Goal: Transaction & Acquisition: Subscribe to service/newsletter

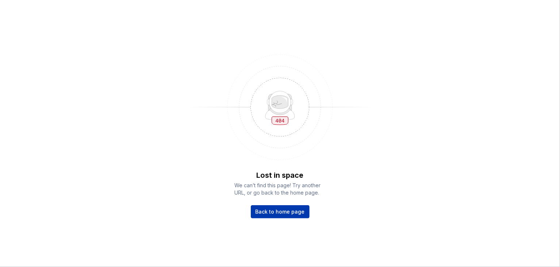
click at [272, 214] on span "Back to home page" at bounding box center [280, 211] width 49 height 7
click at [273, 211] on span "Back to home page" at bounding box center [280, 211] width 49 height 7
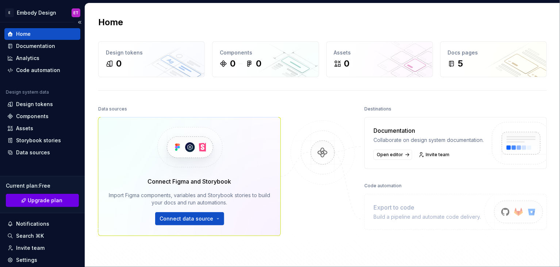
click at [39, 203] on span "Upgrade plan" at bounding box center [45, 199] width 35 height 7
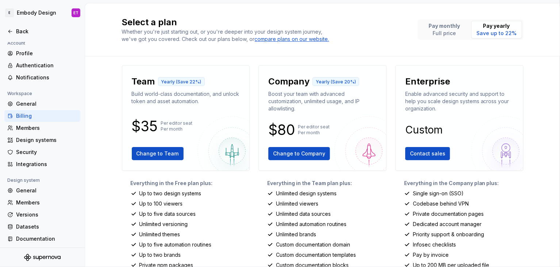
scroll to position [4, 0]
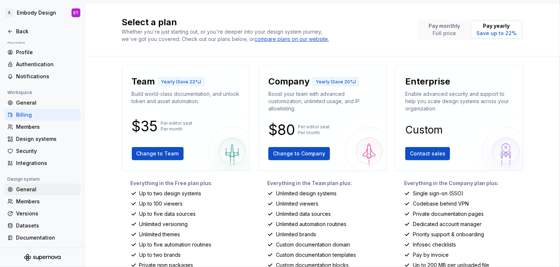
click at [25, 190] on div "General" at bounding box center [46, 189] width 61 height 7
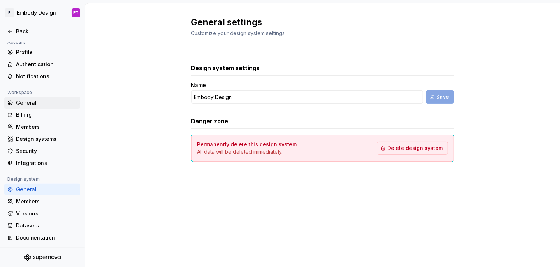
click at [28, 104] on div "General" at bounding box center [46, 102] width 61 height 7
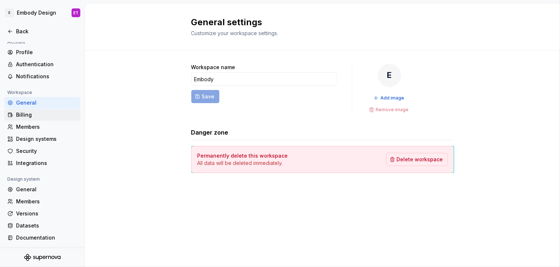
click at [24, 113] on div "Billing" at bounding box center [46, 114] width 61 height 7
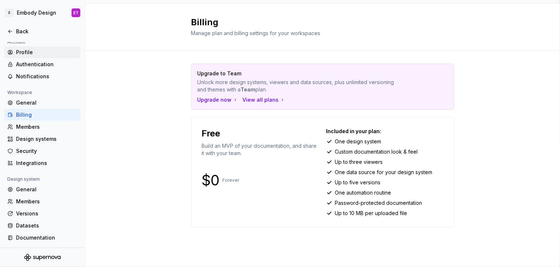
click at [21, 55] on div "Profile" at bounding box center [46, 52] width 61 height 7
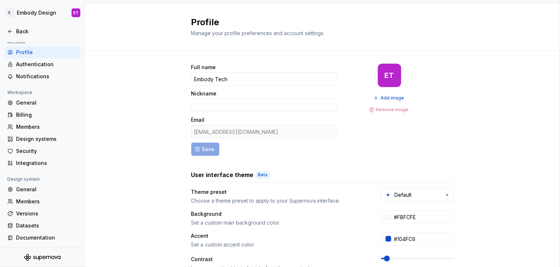
drag, startPoint x: 31, startPoint y: 115, endPoint x: 176, endPoint y: 103, distance: 146.3
click at [30, 115] on div "Billing" at bounding box center [46, 114] width 61 height 7
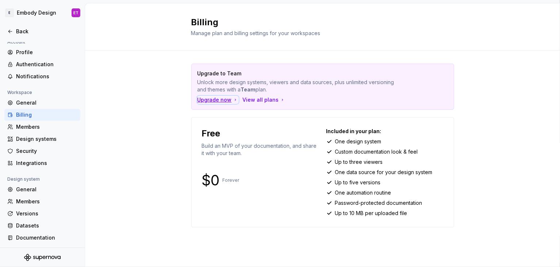
click at [216, 100] on div "Upgrade now" at bounding box center [218, 99] width 41 height 7
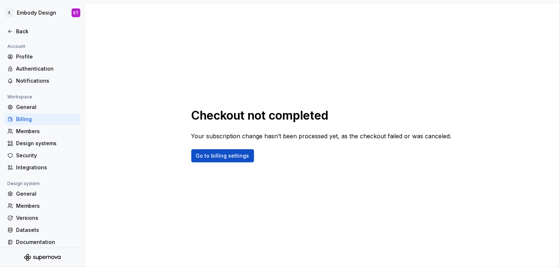
click at [25, 115] on div "Billing" at bounding box center [46, 118] width 61 height 7
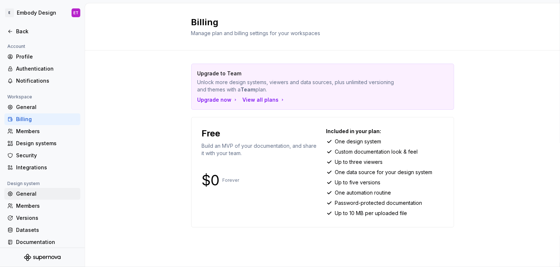
click at [28, 193] on div "General" at bounding box center [46, 193] width 61 height 7
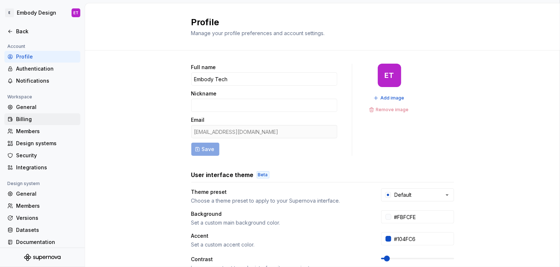
click at [26, 120] on div "Billing" at bounding box center [46, 118] width 61 height 7
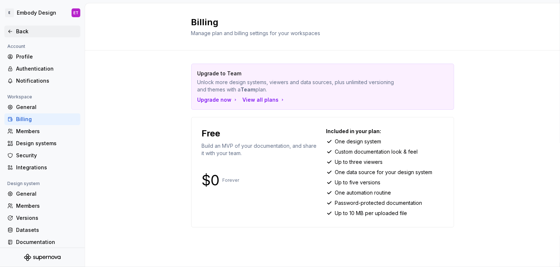
click at [30, 30] on div "Back" at bounding box center [46, 31] width 61 height 7
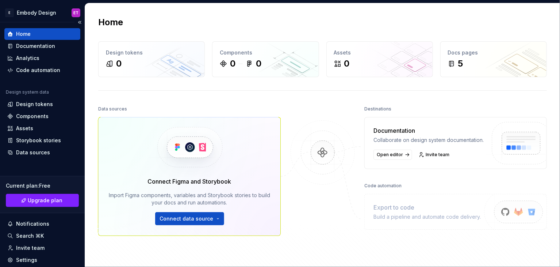
drag, startPoint x: 29, startPoint y: 202, endPoint x: 47, endPoint y: 187, distance: 23.1
click at [30, 202] on span "Upgrade plan" at bounding box center [45, 199] width 35 height 7
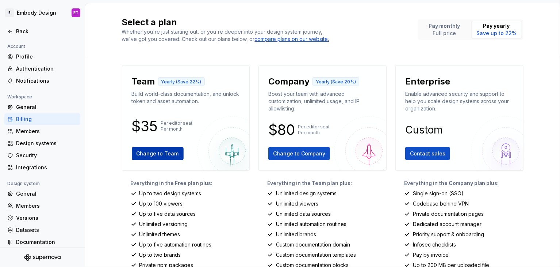
click at [143, 159] on button "Change to Team" at bounding box center [158, 153] width 52 height 13
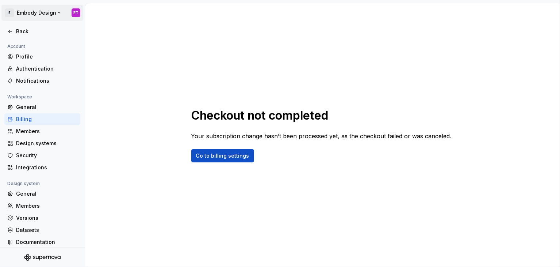
click at [14, 10] on html "E Embody Design ET Back Account Profile Authentication Notifications Workspace …" at bounding box center [280, 133] width 560 height 267
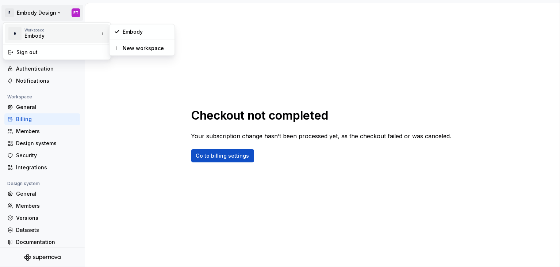
drag, startPoint x: 162, startPoint y: 22, endPoint x: 54, endPoint y: 38, distance: 109.6
click at [159, 22] on html "E Embody Design ET Back Account Profile Authentication Notifications Workspace …" at bounding box center [280, 133] width 560 height 267
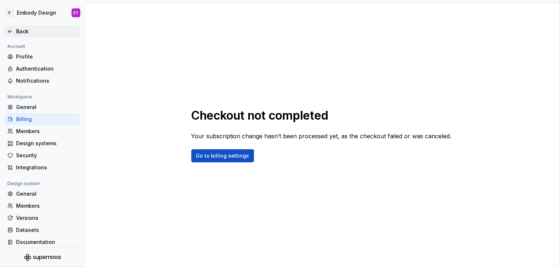
click at [7, 31] on div "Back" at bounding box center [42, 32] width 76 height 12
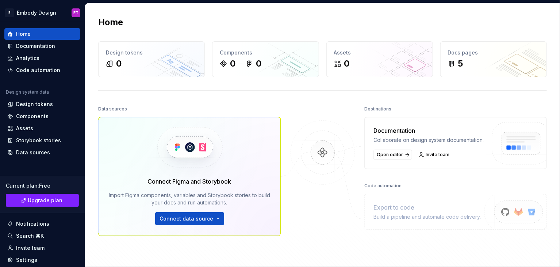
drag, startPoint x: 47, startPoint y: 196, endPoint x: 107, endPoint y: 184, distance: 61.2
click at [46, 196] on span "Upgrade plan" at bounding box center [45, 199] width 35 height 7
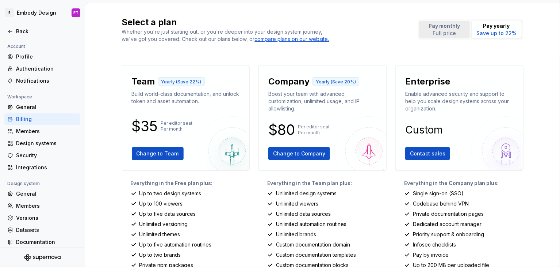
click at [426, 33] on button "Pay monthly Full price" at bounding box center [444, 30] width 51 height 18
click at [147, 158] on button "Change to Team" at bounding box center [158, 153] width 52 height 13
